Goal: Task Accomplishment & Management: Complete application form

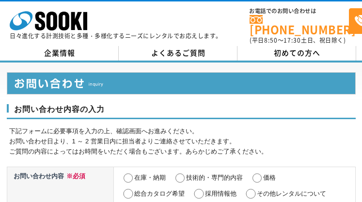
select select "26"
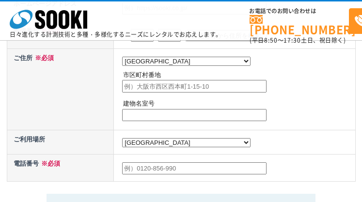
radio input "true"
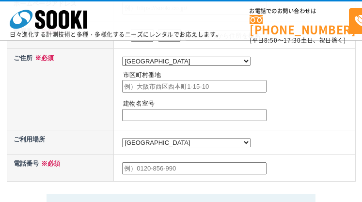
radio input "true"
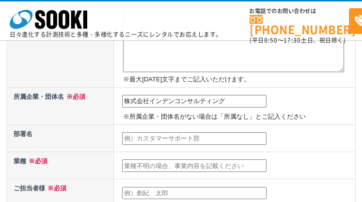
type input "株式会社インデンコンサルティング"
type input "営業部"
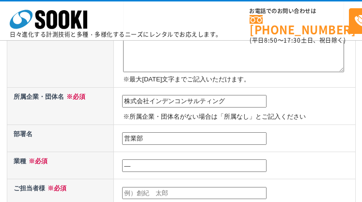
type input "―"
type input "[PERSON_NAME]"
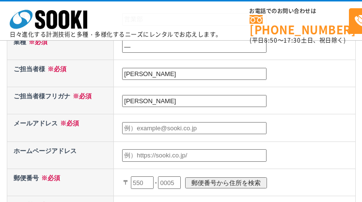
type input "[PERSON_NAME]"
type input "[EMAIL_ADDRESS][DOMAIN_NAME]"
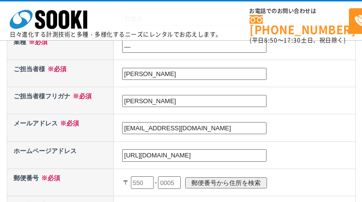
type input "[URL][DOMAIN_NAME]"
type input "604"
type input "6048"
type input "8166"
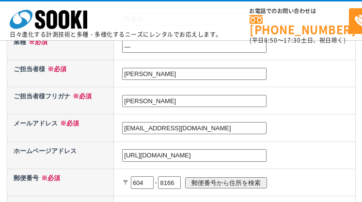
scroll to position [466, 0]
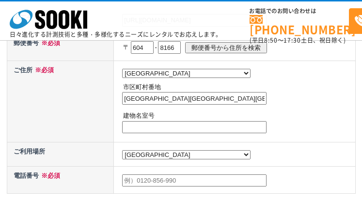
type input "[GEOGRAPHIC_DATA][GEOGRAPHIC_DATA][GEOGRAPHIC_DATA]"
type input "―"
type input "0752565559"
type textarea "新規顧客獲得でお困りではありませんか？ 当社なら 初期費用0円・成果報酬型（1件3,000円） で平均10〜15件の見込み客を獲得可能。 広告作成もすべて丸投…"
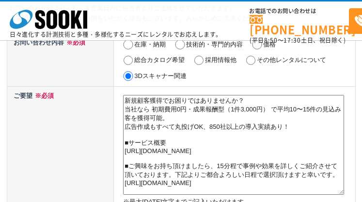
scroll to position [57, 0]
